Goal: Task Accomplishment & Management: Manage account settings

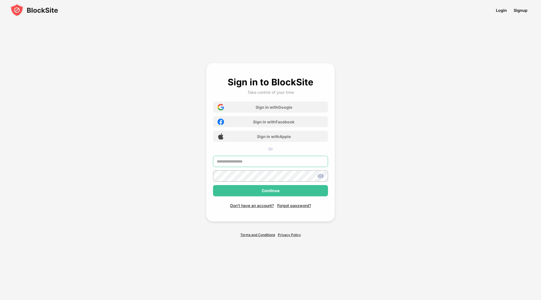
click at [233, 162] on input "text" at bounding box center [270, 161] width 115 height 11
paste input "*"
type input "*"
drag, startPoint x: 220, startPoint y: 162, endPoint x: 199, endPoint y: 163, distance: 20.3
click at [199, 163] on div "Sign in to BlockSite Take control of your time Sign in with Google Sign in with…" at bounding box center [270, 150] width 247 height 214
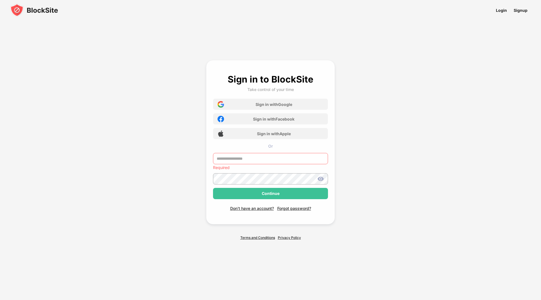
paste input "**********"
type input "**********"
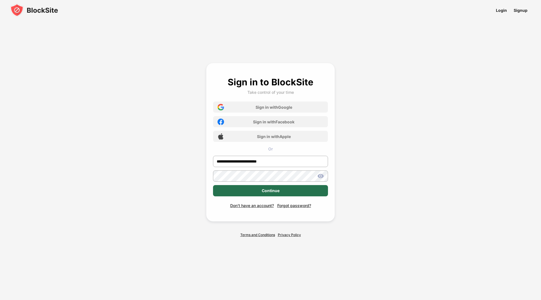
click at [272, 191] on div "Continue" at bounding box center [271, 191] width 18 height 5
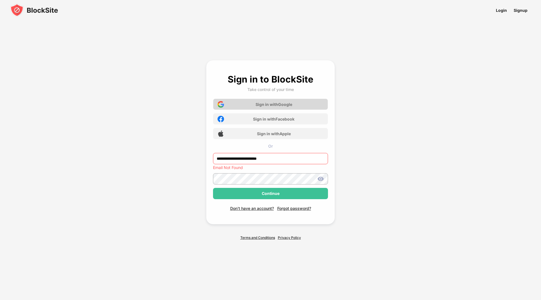
click at [275, 102] on div "Sign in with Google" at bounding box center [274, 104] width 37 height 5
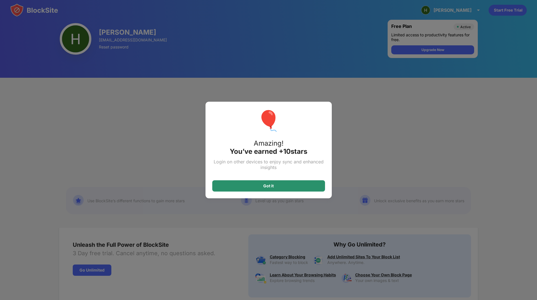
click at [274, 182] on div "Got it" at bounding box center [268, 185] width 113 height 11
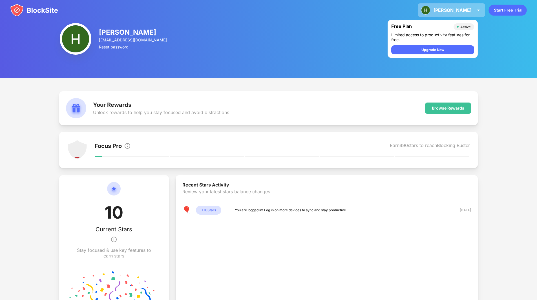
click at [474, 10] on div "[PERSON_NAME] View Account Insights Premium Rewards Settings Support Log Out" at bounding box center [451, 10] width 67 height 14
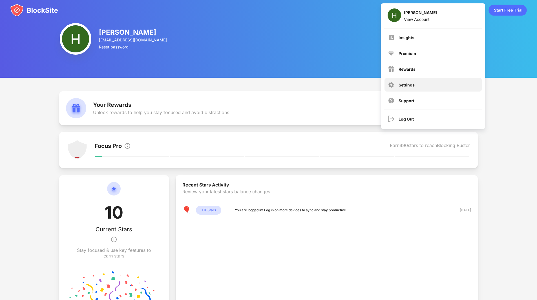
click at [406, 85] on div "Settings" at bounding box center [406, 85] width 16 height 5
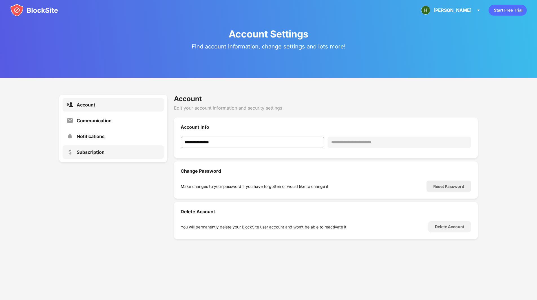
click at [93, 155] on div "Subscription" at bounding box center [91, 152] width 28 height 6
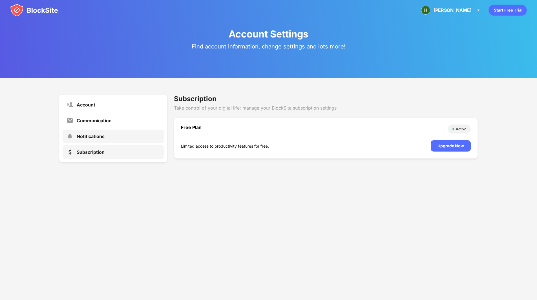
click at [98, 137] on div "Notifications" at bounding box center [91, 137] width 28 height 6
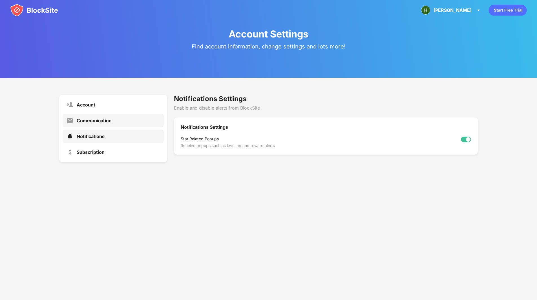
click at [96, 119] on div "Communication" at bounding box center [94, 121] width 35 height 6
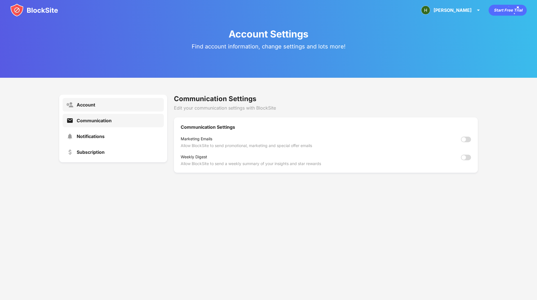
click at [89, 110] on div "Account" at bounding box center [113, 105] width 101 height 14
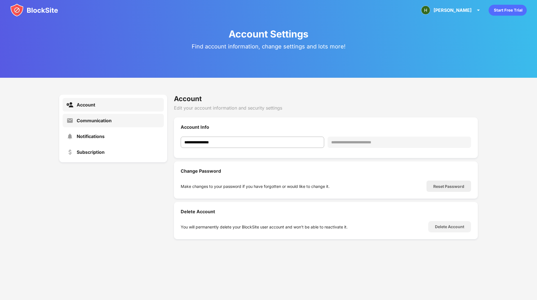
click at [93, 117] on div "Communication" at bounding box center [113, 121] width 101 height 14
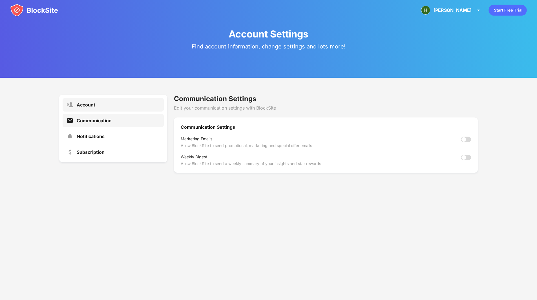
click at [87, 103] on div "Account" at bounding box center [86, 105] width 19 height 6
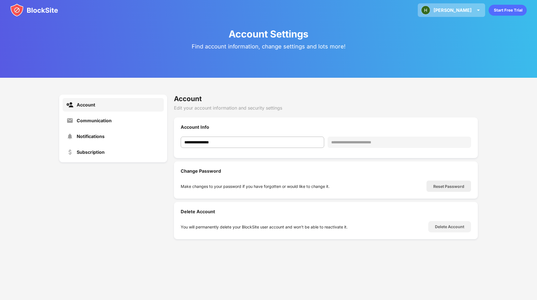
click at [462, 10] on div "[PERSON_NAME]" at bounding box center [452, 10] width 38 height 6
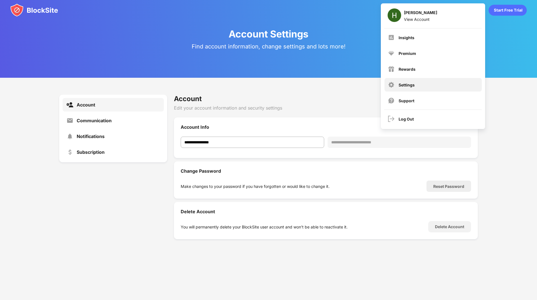
click at [404, 87] on div "Settings" at bounding box center [406, 85] width 16 height 5
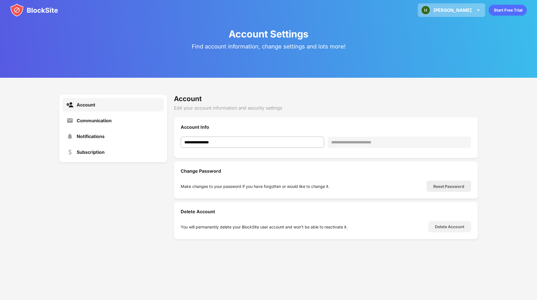
click at [464, 8] on div "[PERSON_NAME]" at bounding box center [452, 10] width 38 height 6
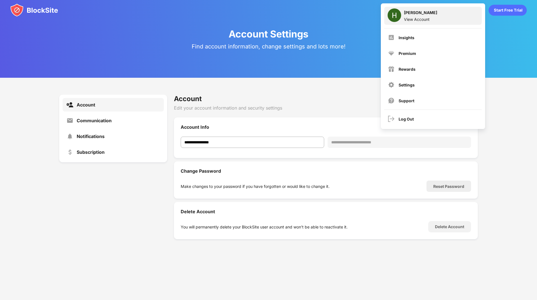
click at [418, 18] on div "View Account" at bounding box center [420, 19] width 33 height 5
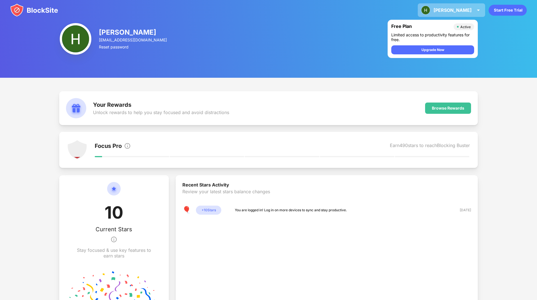
click at [473, 7] on div "[PERSON_NAME] View Account Insights Premium Rewards Settings Support Log Out" at bounding box center [451, 10] width 67 height 14
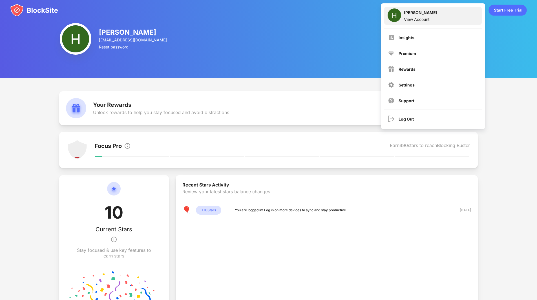
click at [414, 20] on div "View Account" at bounding box center [420, 19] width 33 height 5
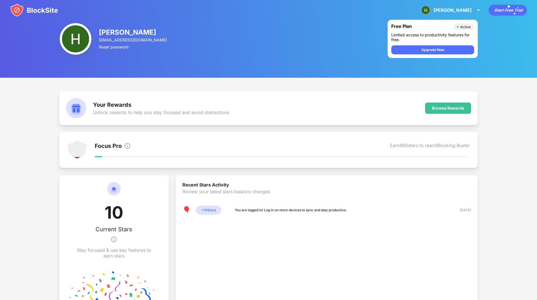
click at [463, 27] on div "Active" at bounding box center [465, 27] width 10 height 4
click at [458, 10] on div "[PERSON_NAME]" at bounding box center [452, 10] width 38 height 6
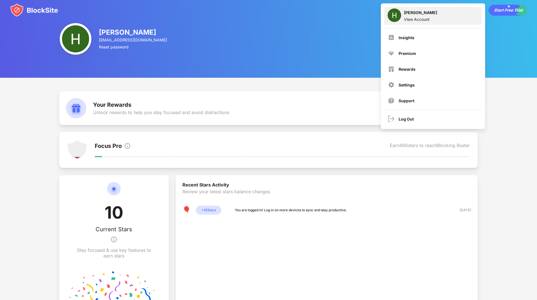
click at [421, 17] on div "View Account" at bounding box center [420, 19] width 33 height 5
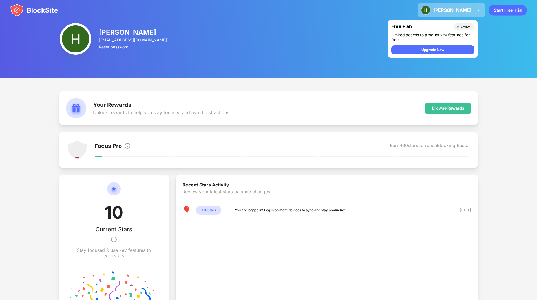
click at [478, 10] on img at bounding box center [478, 10] width 7 height 7
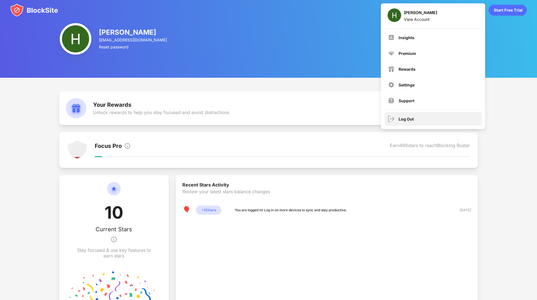
click at [412, 114] on div "Log Out" at bounding box center [432, 119] width 97 height 14
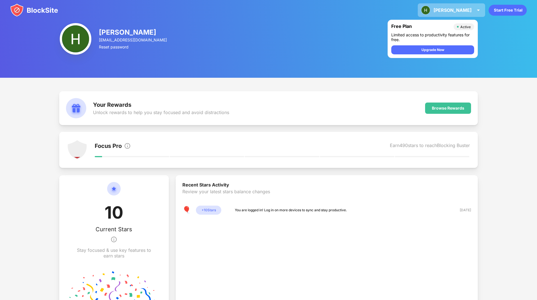
click at [470, 11] on div "[PERSON_NAME]" at bounding box center [452, 10] width 38 height 6
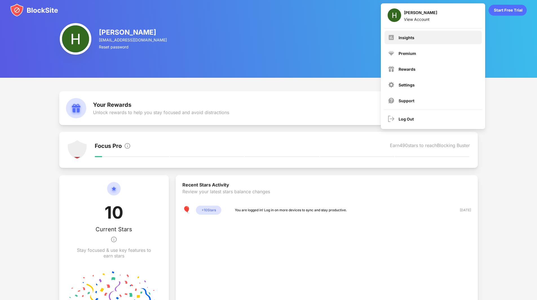
click at [406, 37] on div "Insights" at bounding box center [406, 37] width 16 height 5
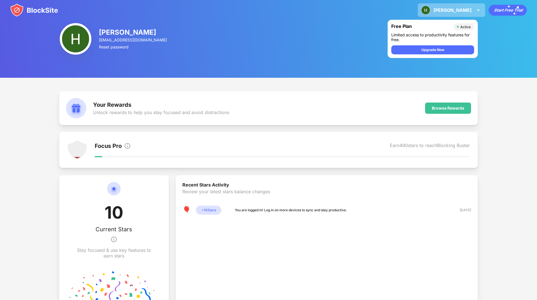
click at [462, 10] on div "[PERSON_NAME]" at bounding box center [452, 10] width 38 height 6
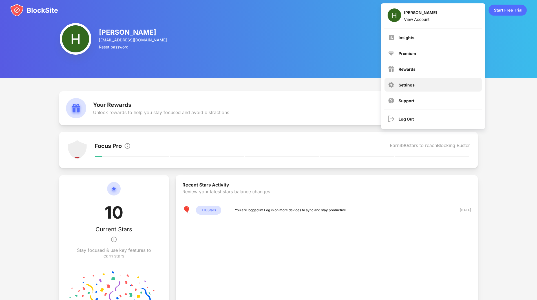
click at [405, 84] on div "Settings" at bounding box center [406, 85] width 16 height 5
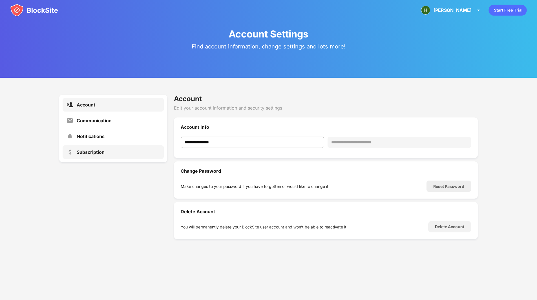
click at [94, 152] on div "Subscription" at bounding box center [91, 152] width 28 height 6
